Goal: Information Seeking & Learning: Understand process/instructions

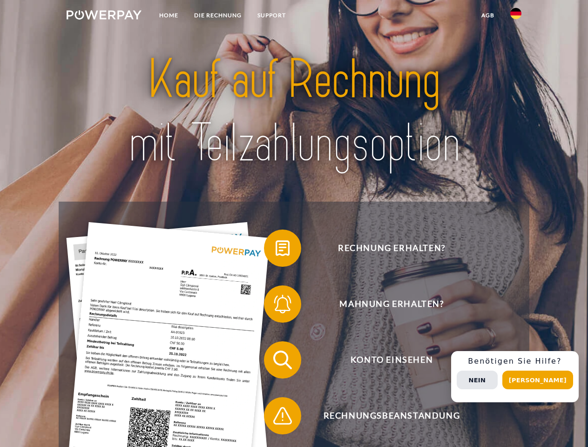
click at [104, 16] on img at bounding box center [104, 14] width 75 height 9
click at [516, 16] on img at bounding box center [515, 13] width 11 height 11
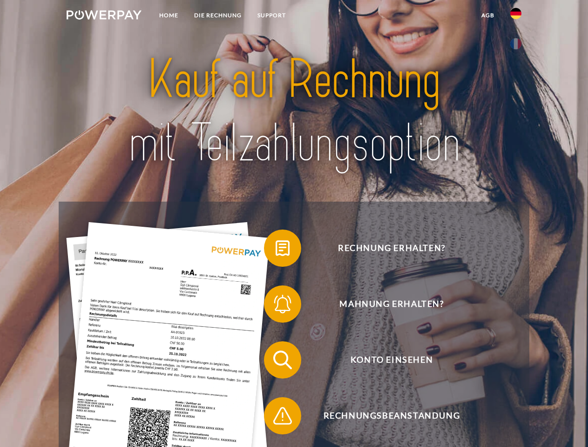
click at [488, 15] on link "agb" at bounding box center [488, 15] width 29 height 17
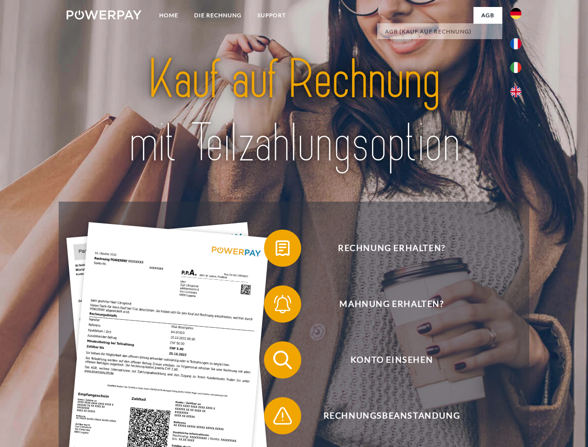
click at [276, 250] on span at bounding box center [268, 248] width 47 height 47
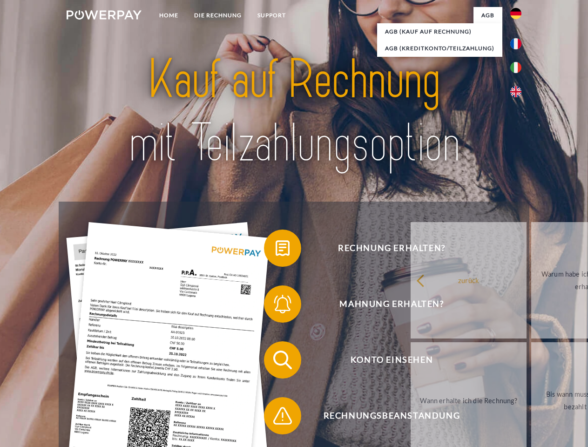
click at [401, 306] on div "zurück Warum habe ich eine Rechnung erhalten? Was habe ich noch offen, ist mein…" at bounding box center [589, 340] width 376 height 240
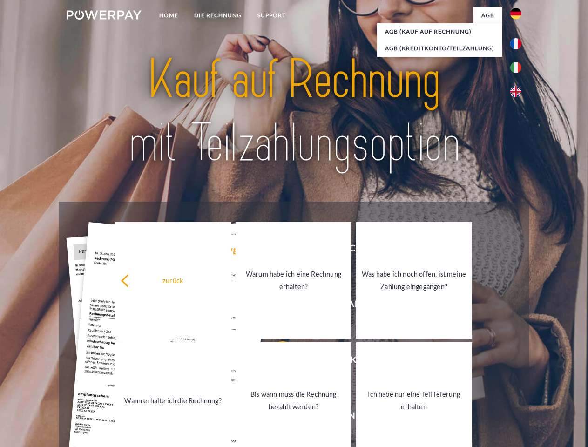
click at [276, 362] on link "Bis wann muss die Rechnung bezahlt werden?" at bounding box center [294, 400] width 116 height 116
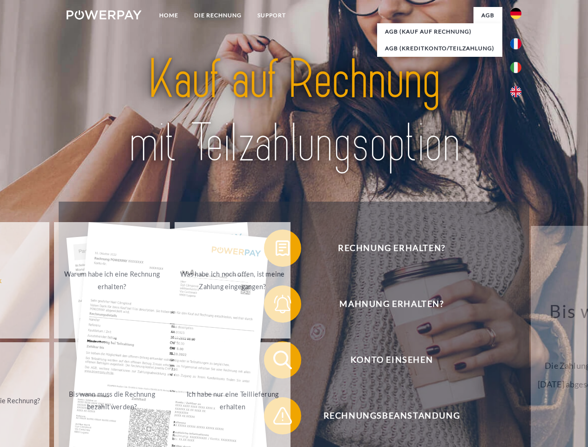
click at [276, 418] on span at bounding box center [268, 416] width 47 height 47
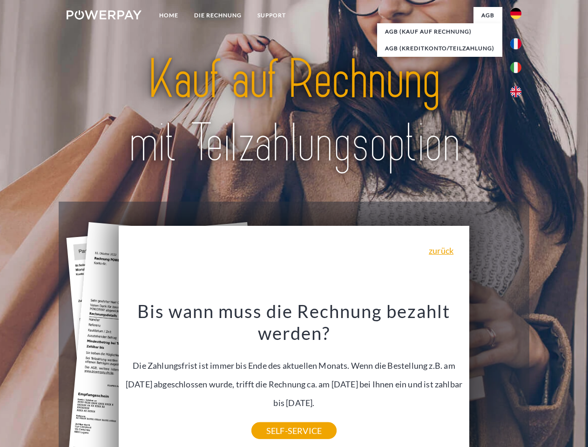
click at [518, 377] on div "Rechnung erhalten? Mahnung erhalten? Konto einsehen" at bounding box center [294, 388] width 470 height 373
click at [496, 379] on span "Konto einsehen" at bounding box center [392, 359] width 228 height 37
click at [541, 380] on header "Home DIE RECHNUNG SUPPORT" at bounding box center [294, 321] width 588 height 643
